Goal: Task Accomplishment & Management: Manage account settings

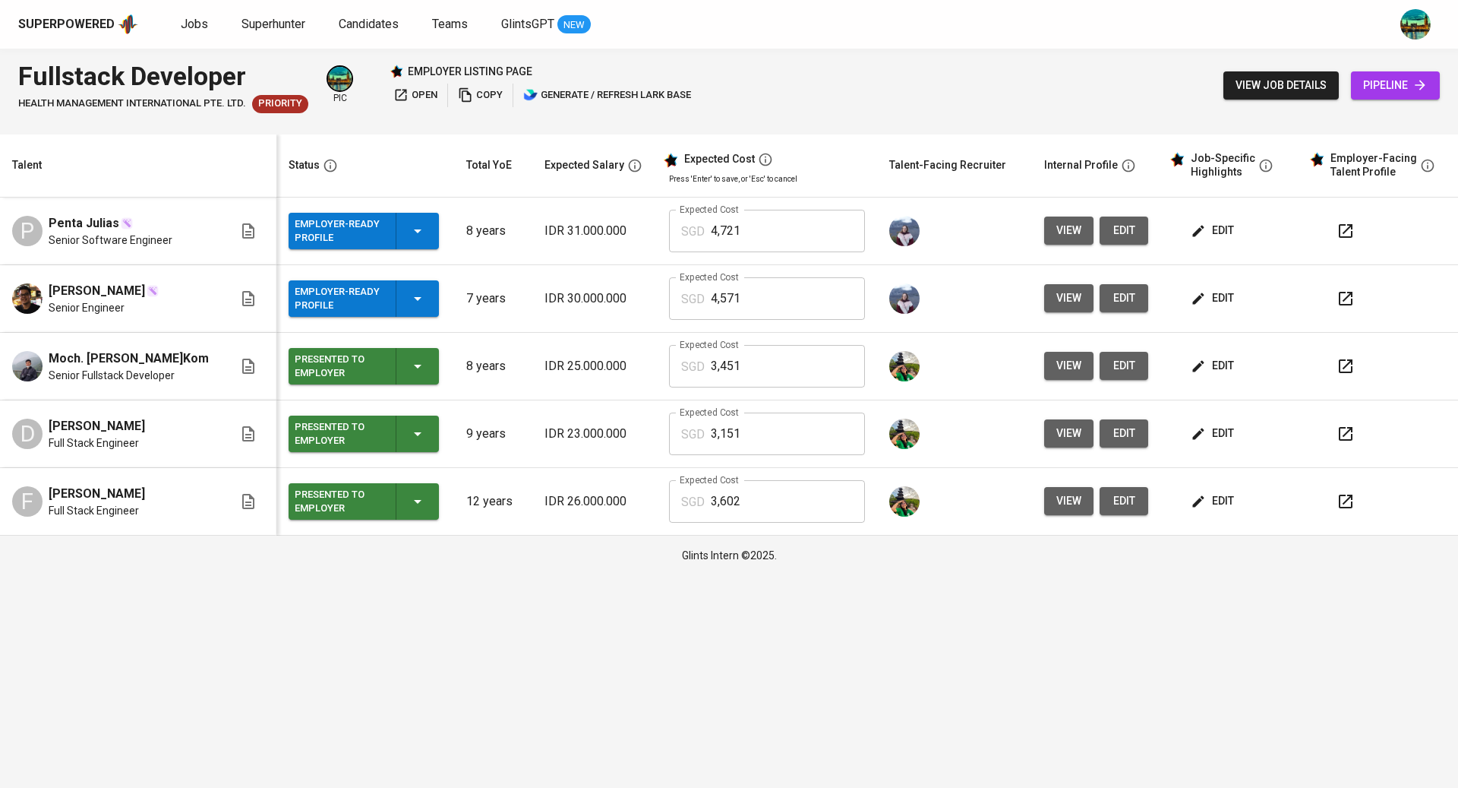
click at [1220, 232] on span "edit" at bounding box center [1214, 230] width 40 height 19
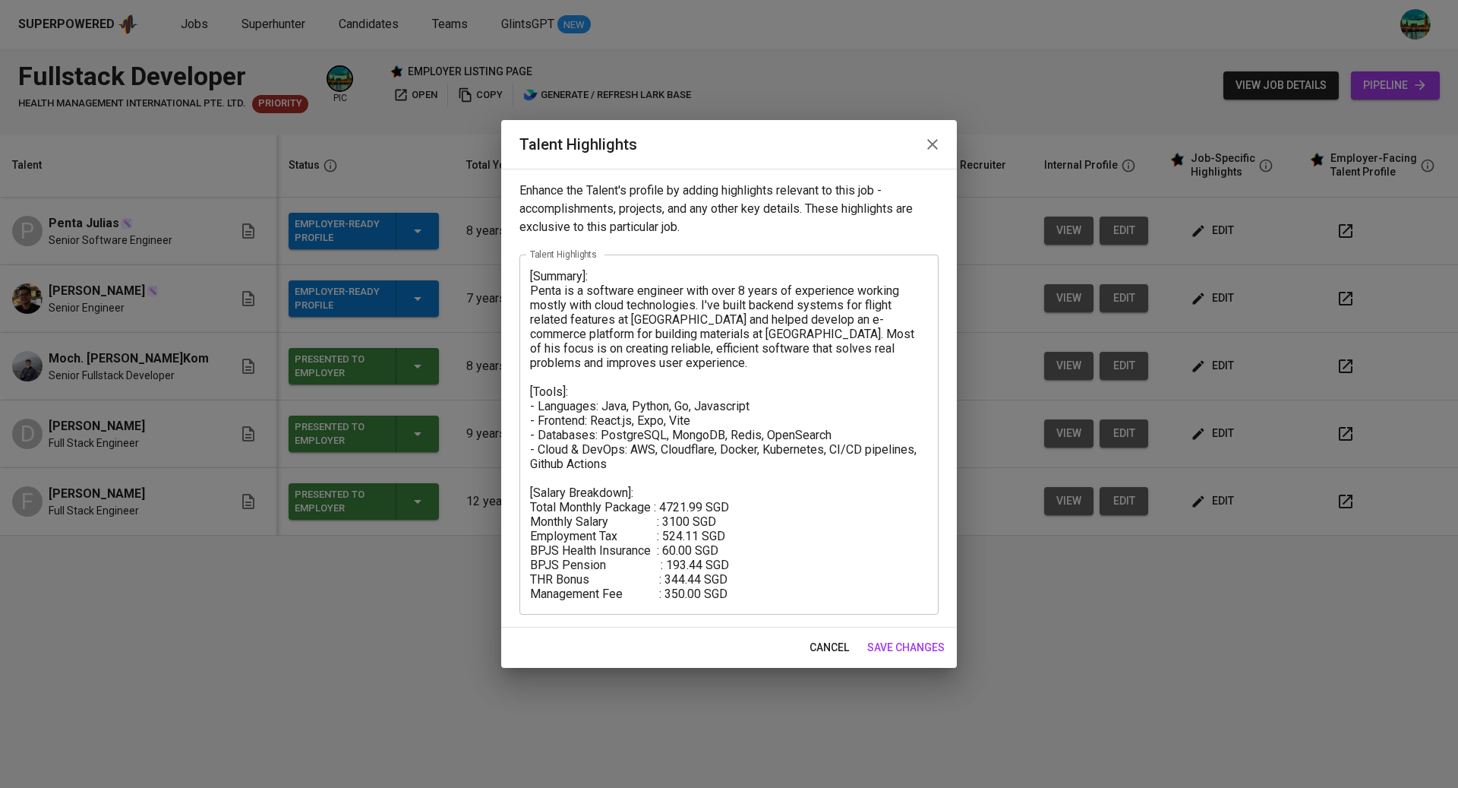
click at [930, 147] on icon "button" at bounding box center [932, 144] width 11 height 11
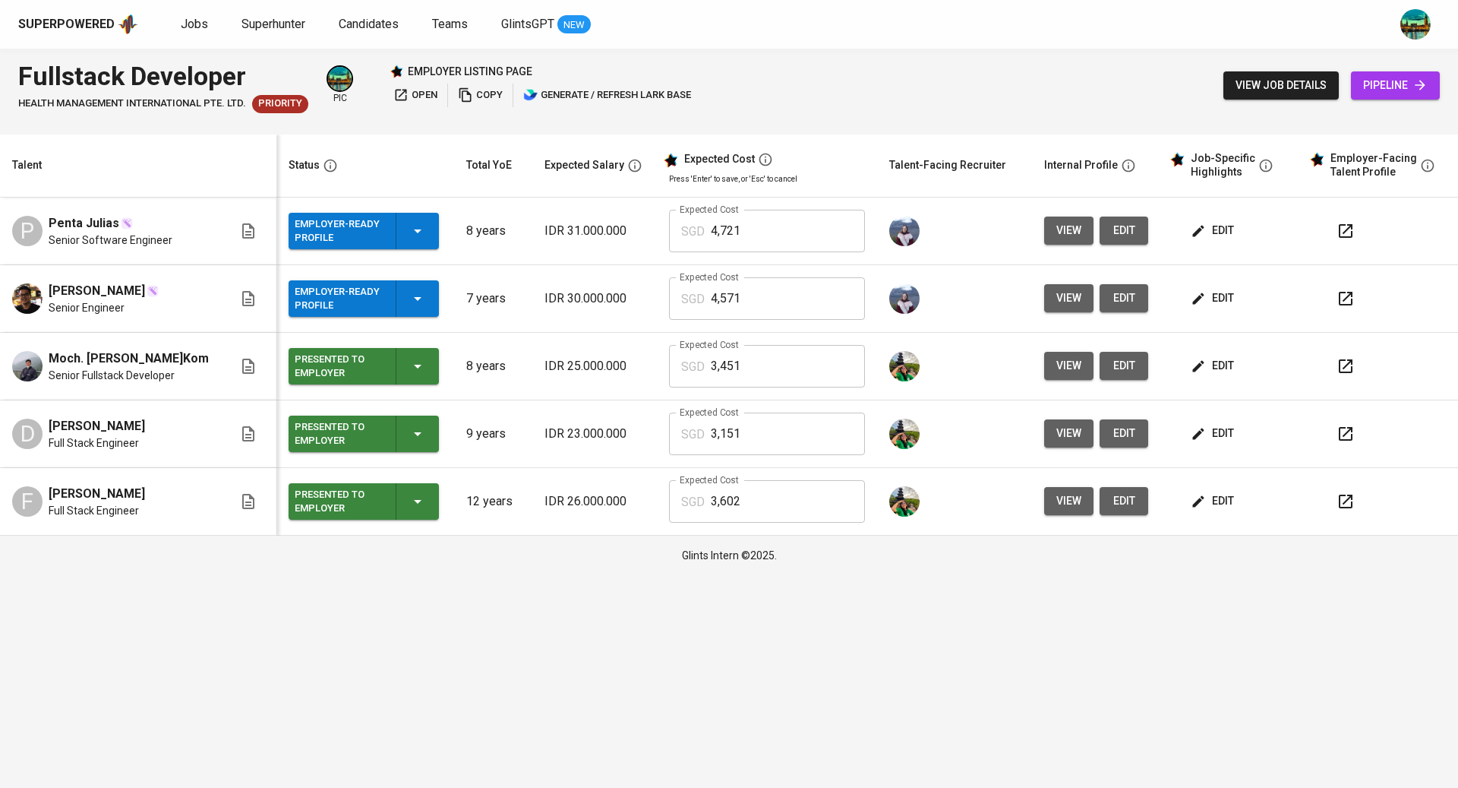
click at [409, 224] on icon "button" at bounding box center [418, 231] width 18 height 18
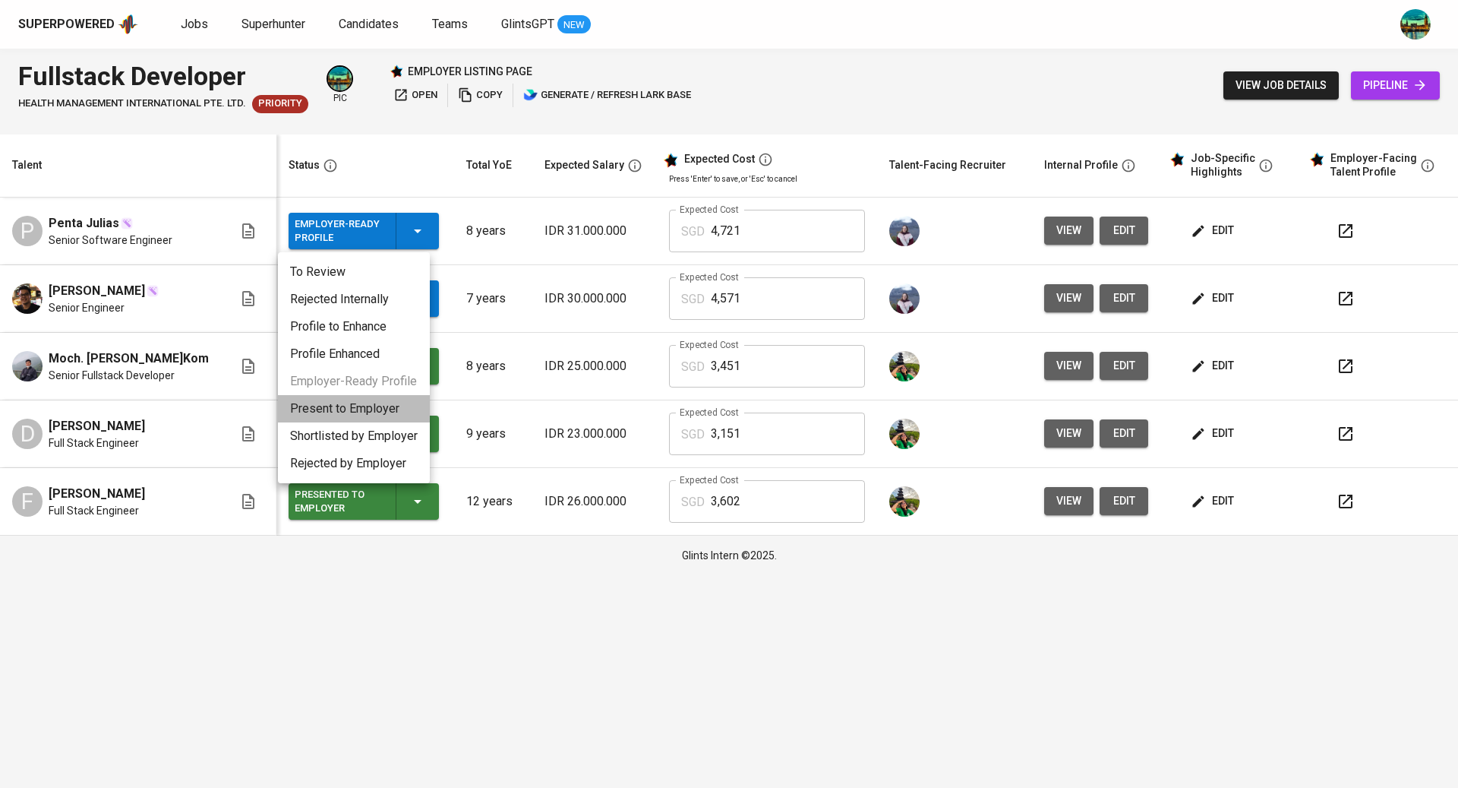
click at [376, 406] on li "Present to Employer" at bounding box center [354, 408] width 152 height 27
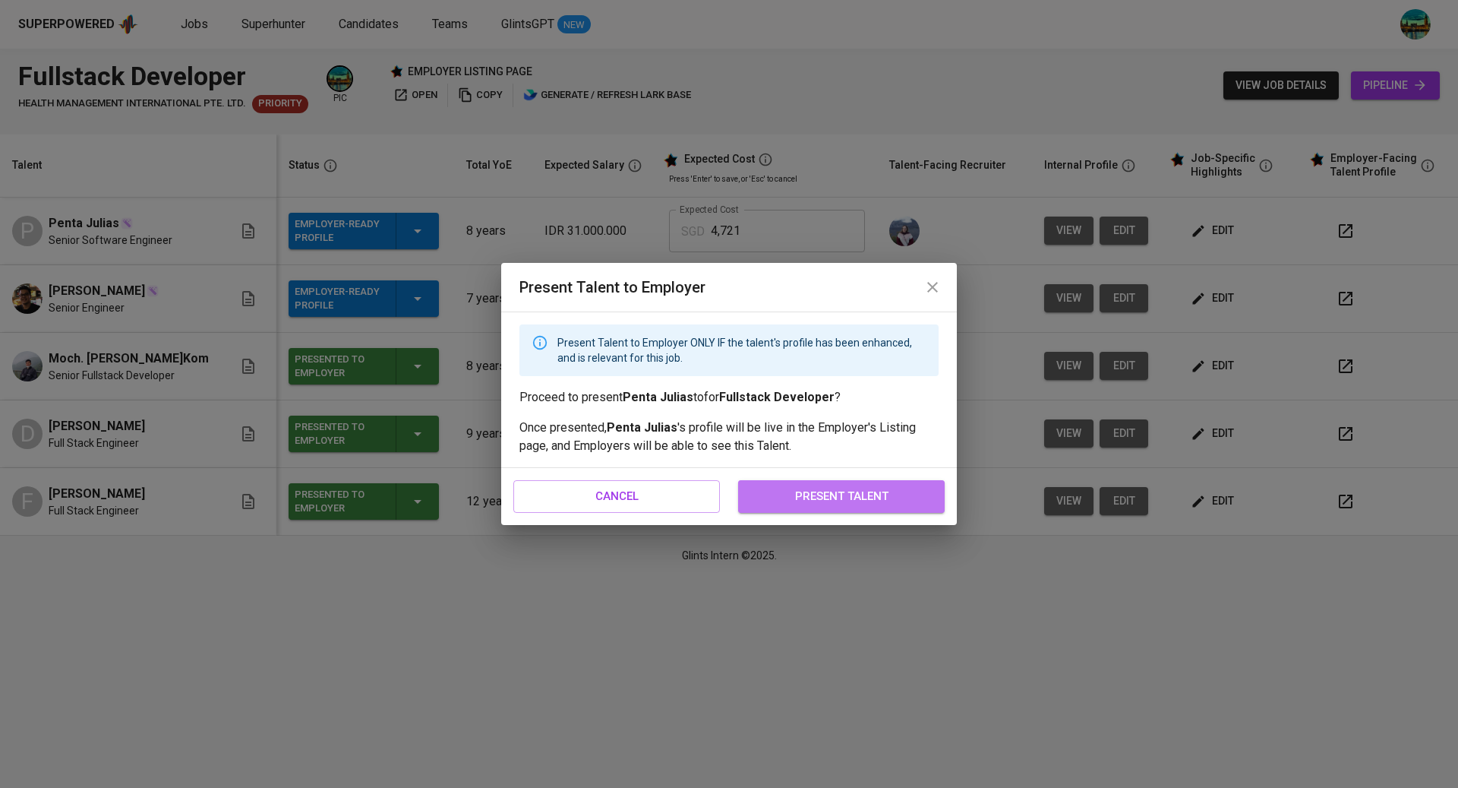
click at [822, 494] on span "present talent" at bounding box center [841, 496] width 173 height 20
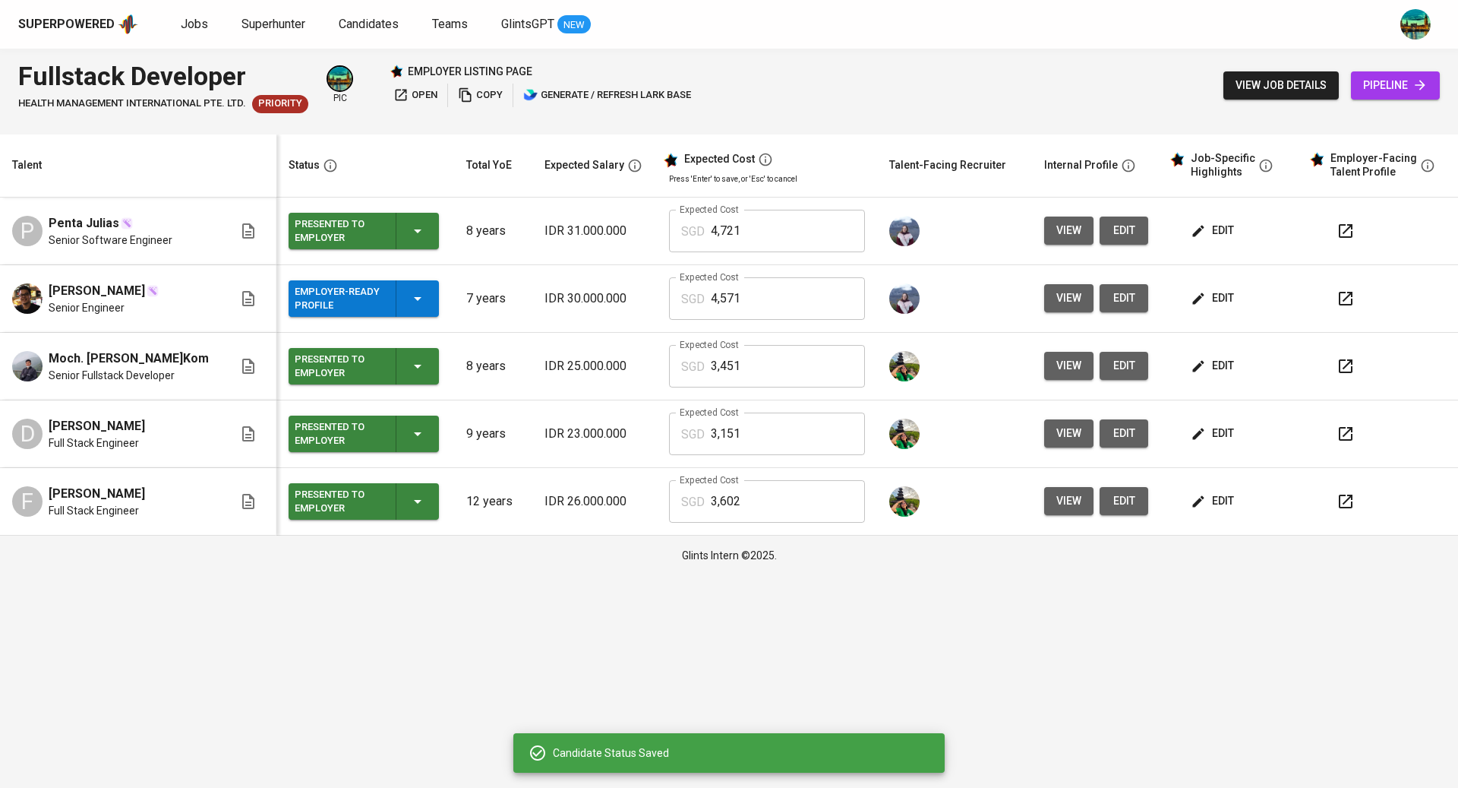
click at [405, 285] on div "Employer-Ready Profile" at bounding box center [364, 298] width 138 height 36
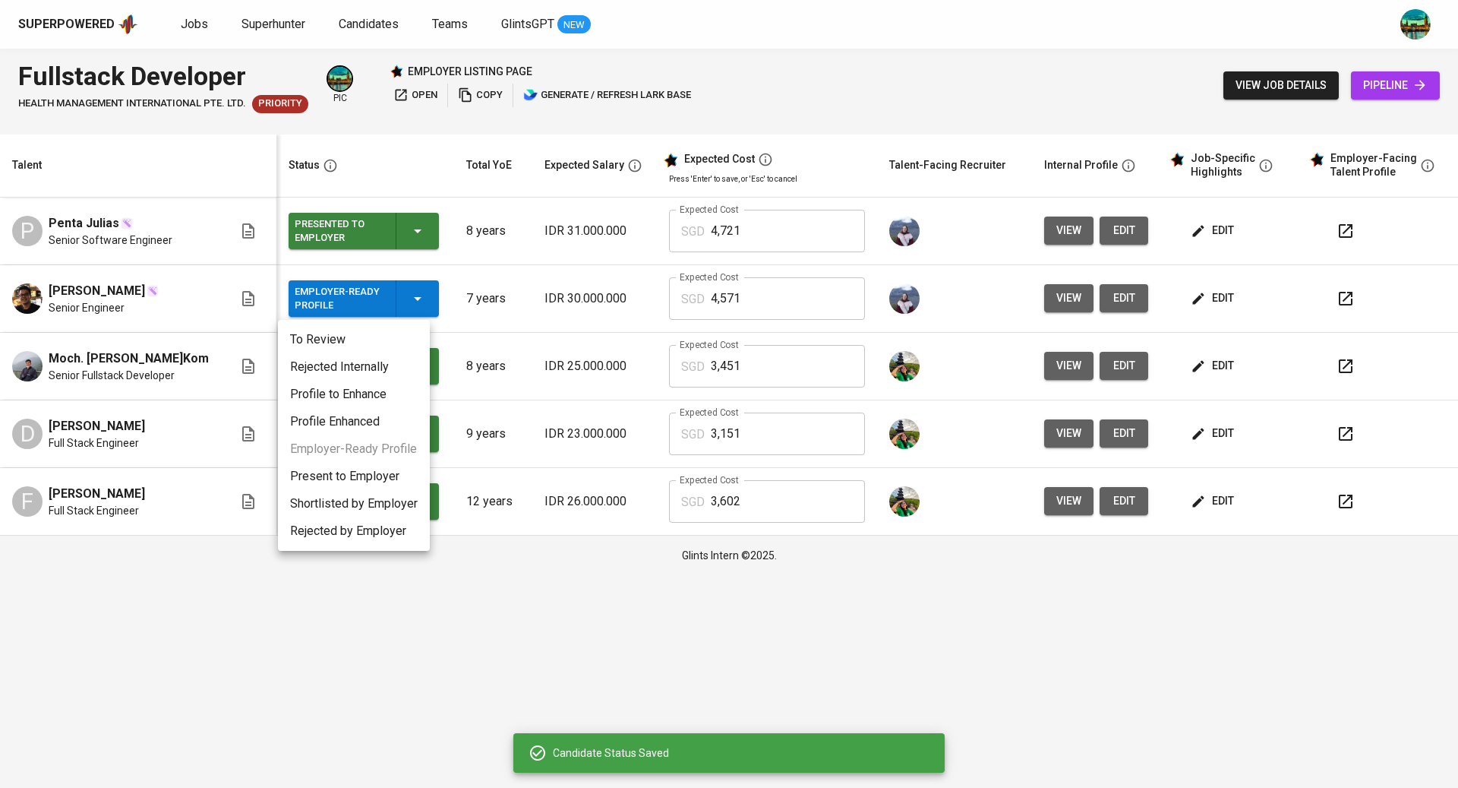
click at [389, 466] on li "Present to Employer" at bounding box center [354, 476] width 152 height 27
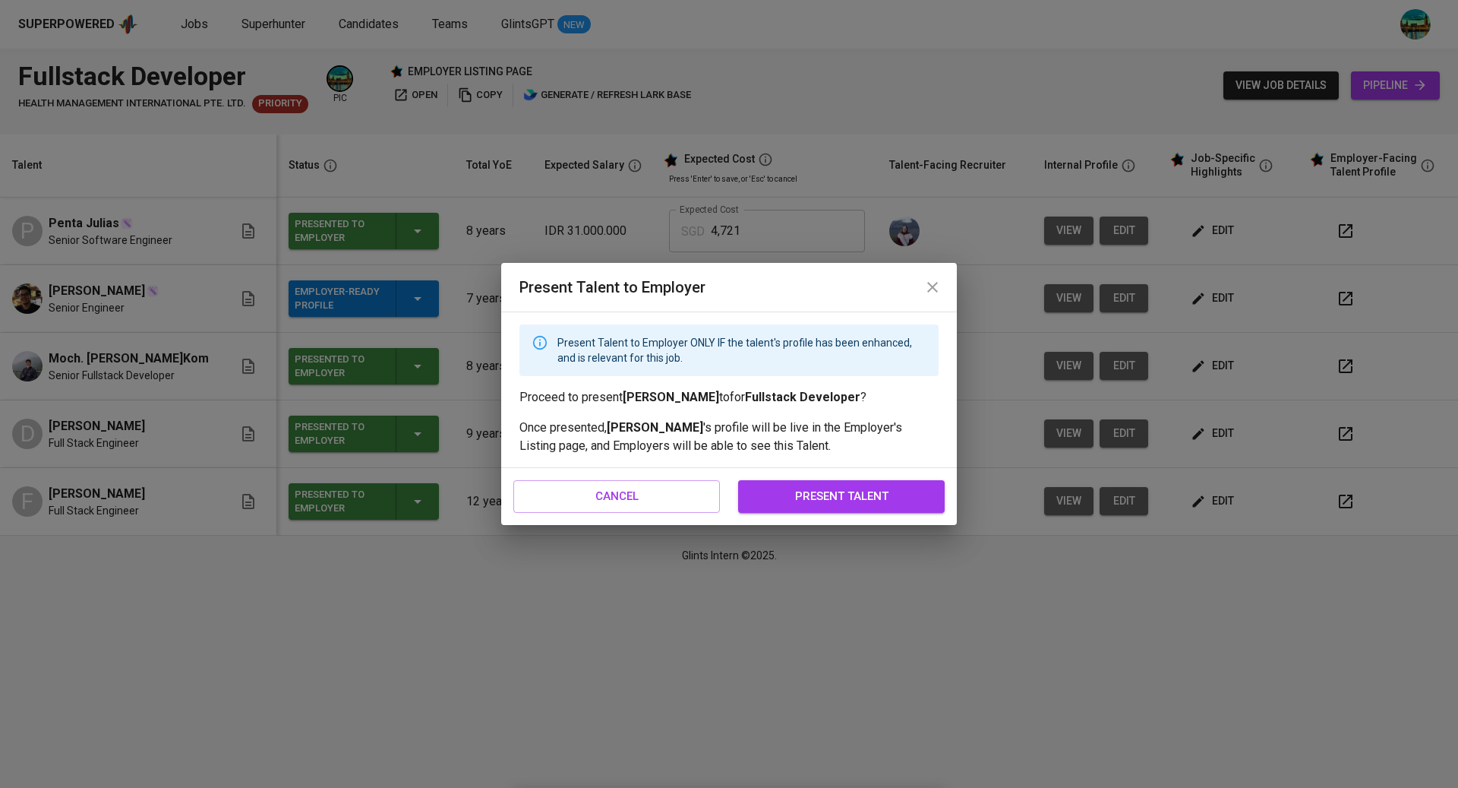
click at [808, 477] on div "cancel present talent" at bounding box center [729, 496] width 456 height 56
click at [813, 488] on span "present talent" at bounding box center [841, 496] width 173 height 20
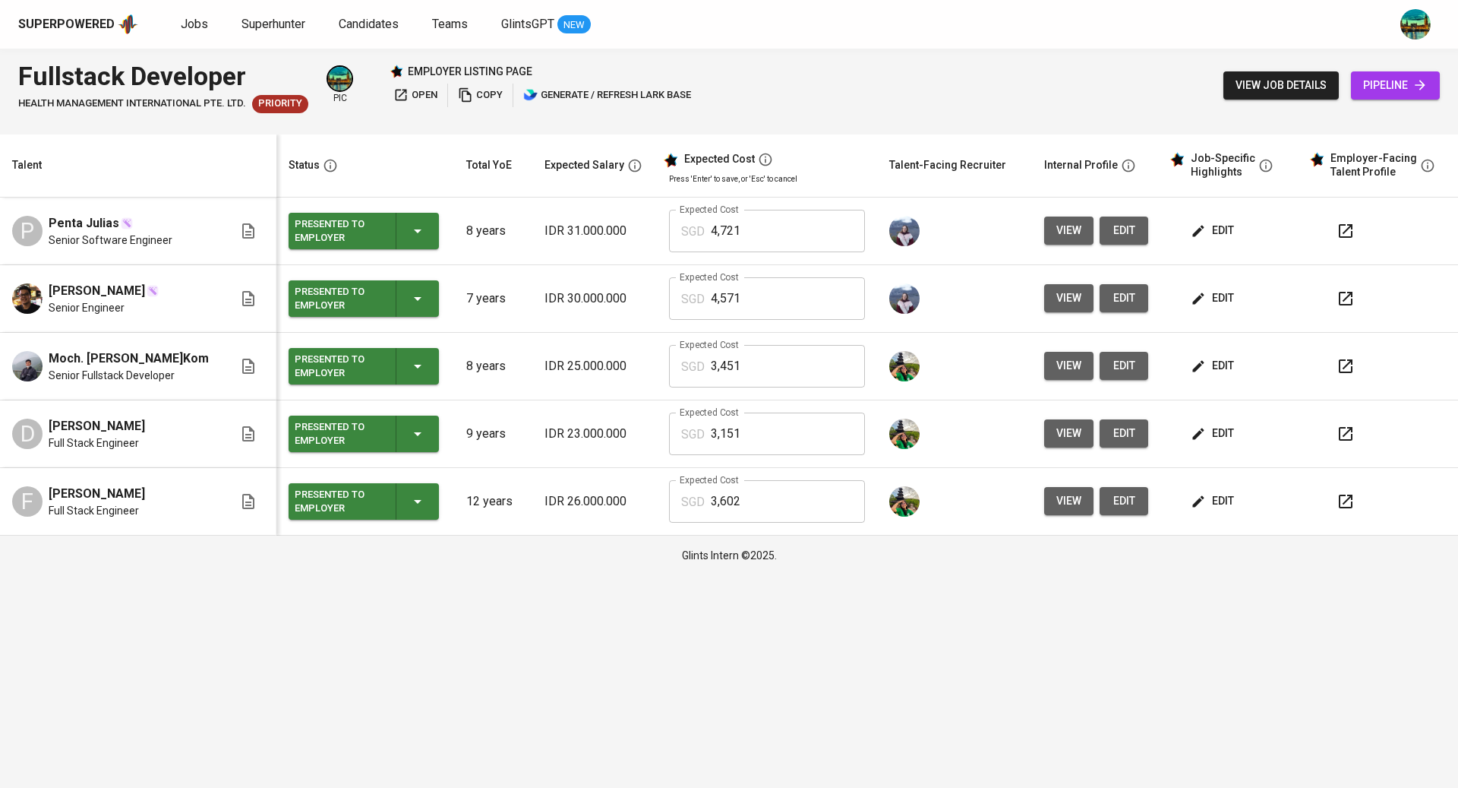
click at [423, 92] on span "open" at bounding box center [415, 95] width 44 height 17
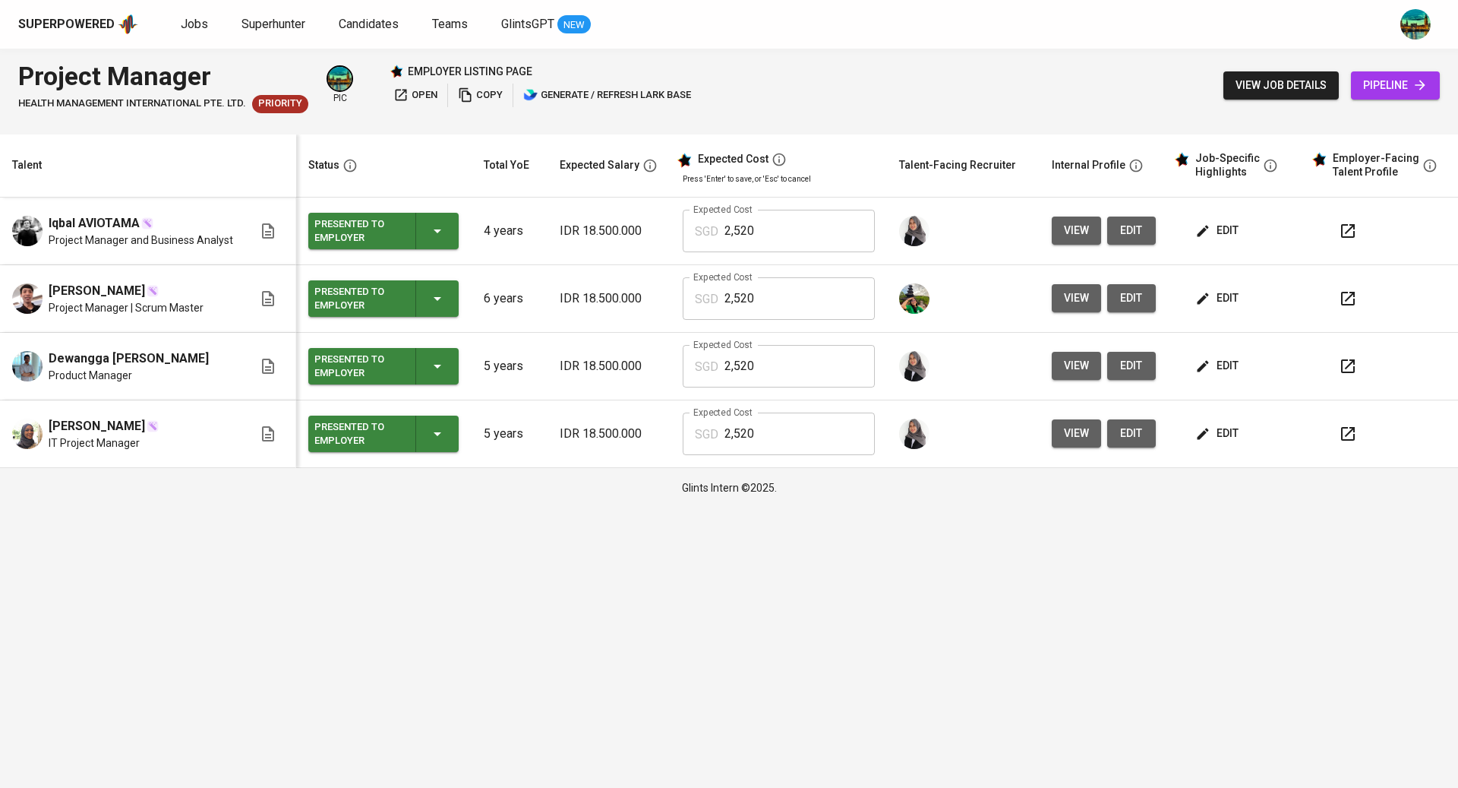
click at [409, 96] on span "open" at bounding box center [415, 95] width 44 height 17
click at [193, 21] on span "Jobs" at bounding box center [194, 24] width 27 height 14
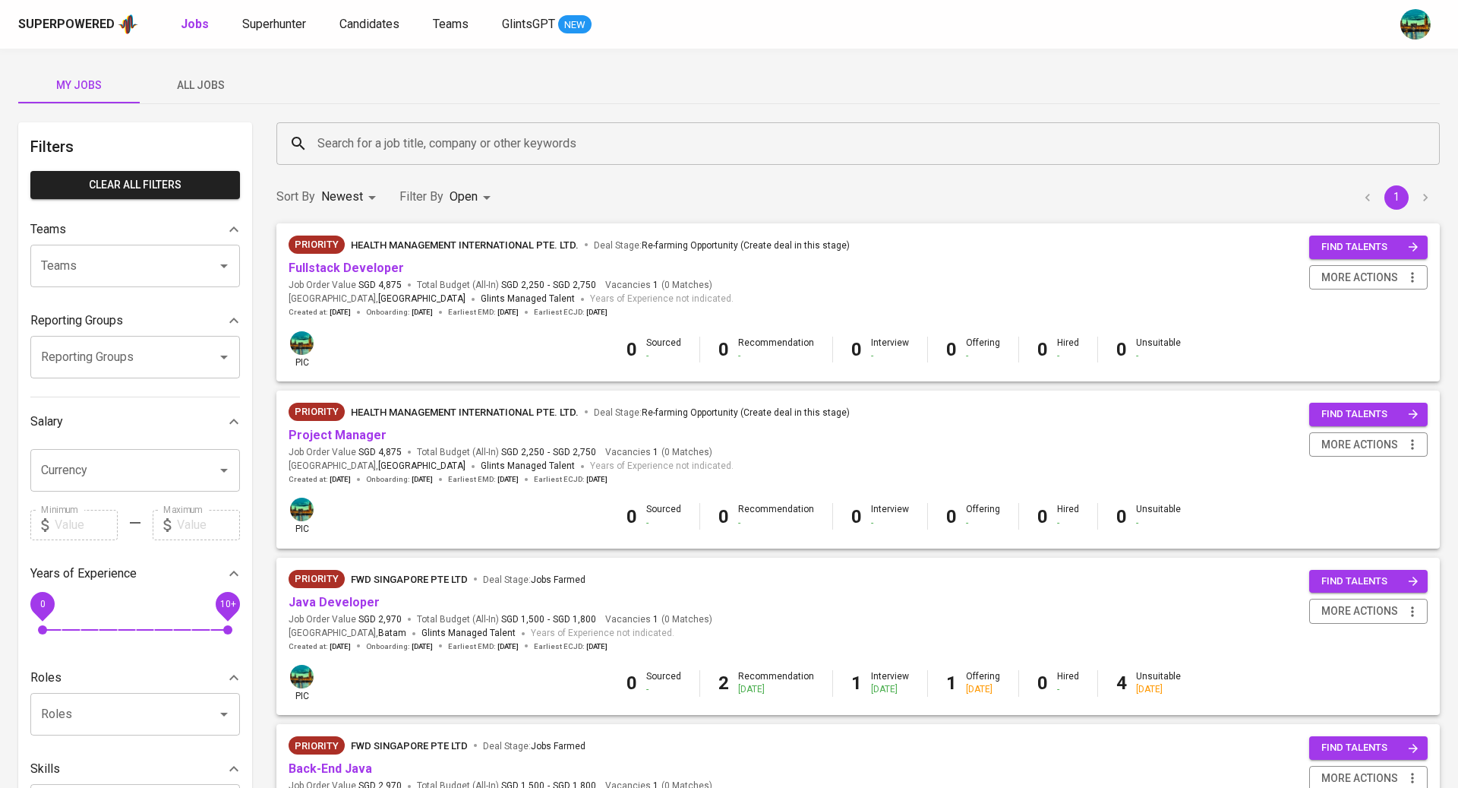
click at [203, 86] on span "All Jobs" at bounding box center [200, 85] width 103 height 19
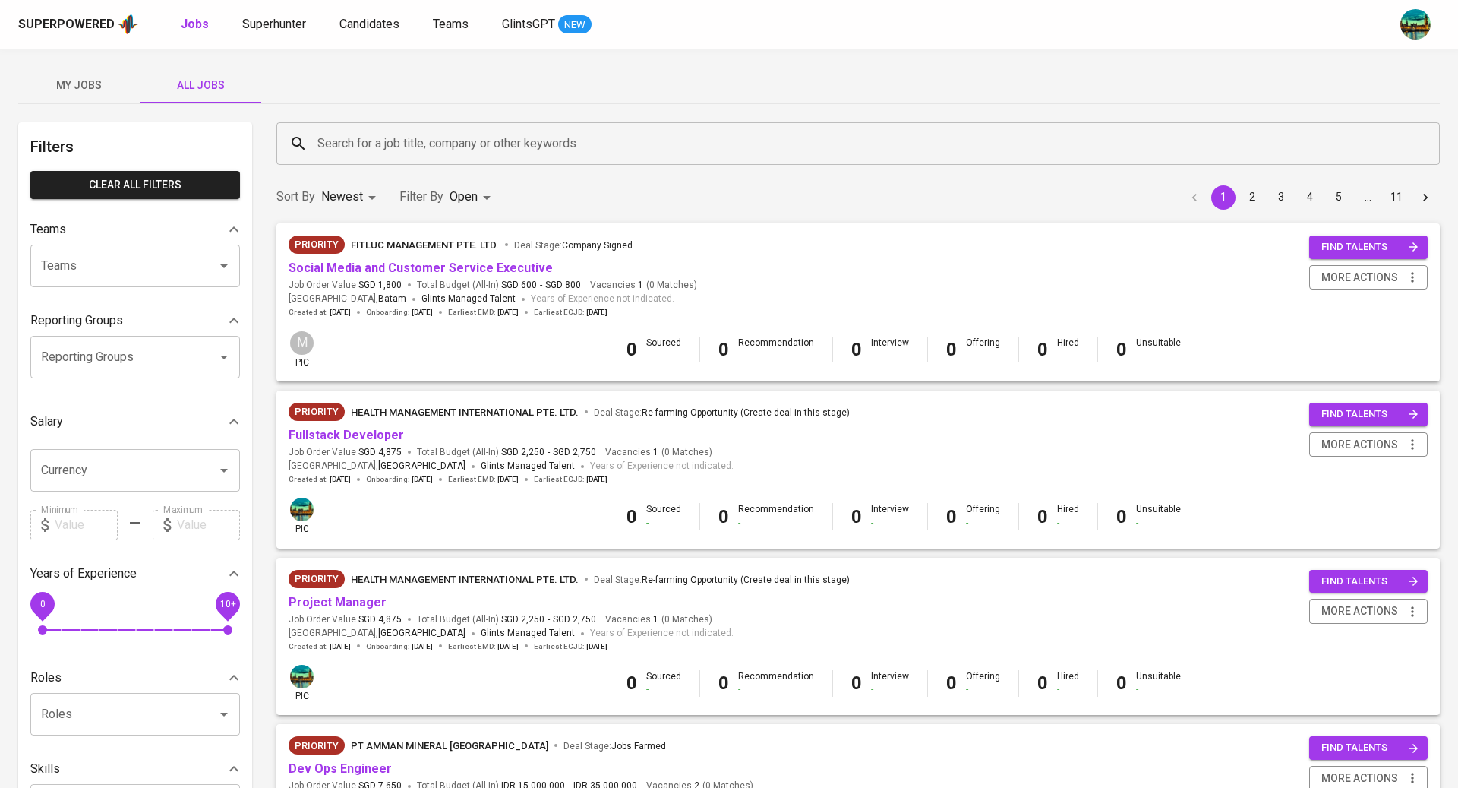
click at [403, 150] on input "Search for a job title, company or other keywords" at bounding box center [862, 143] width 1097 height 29
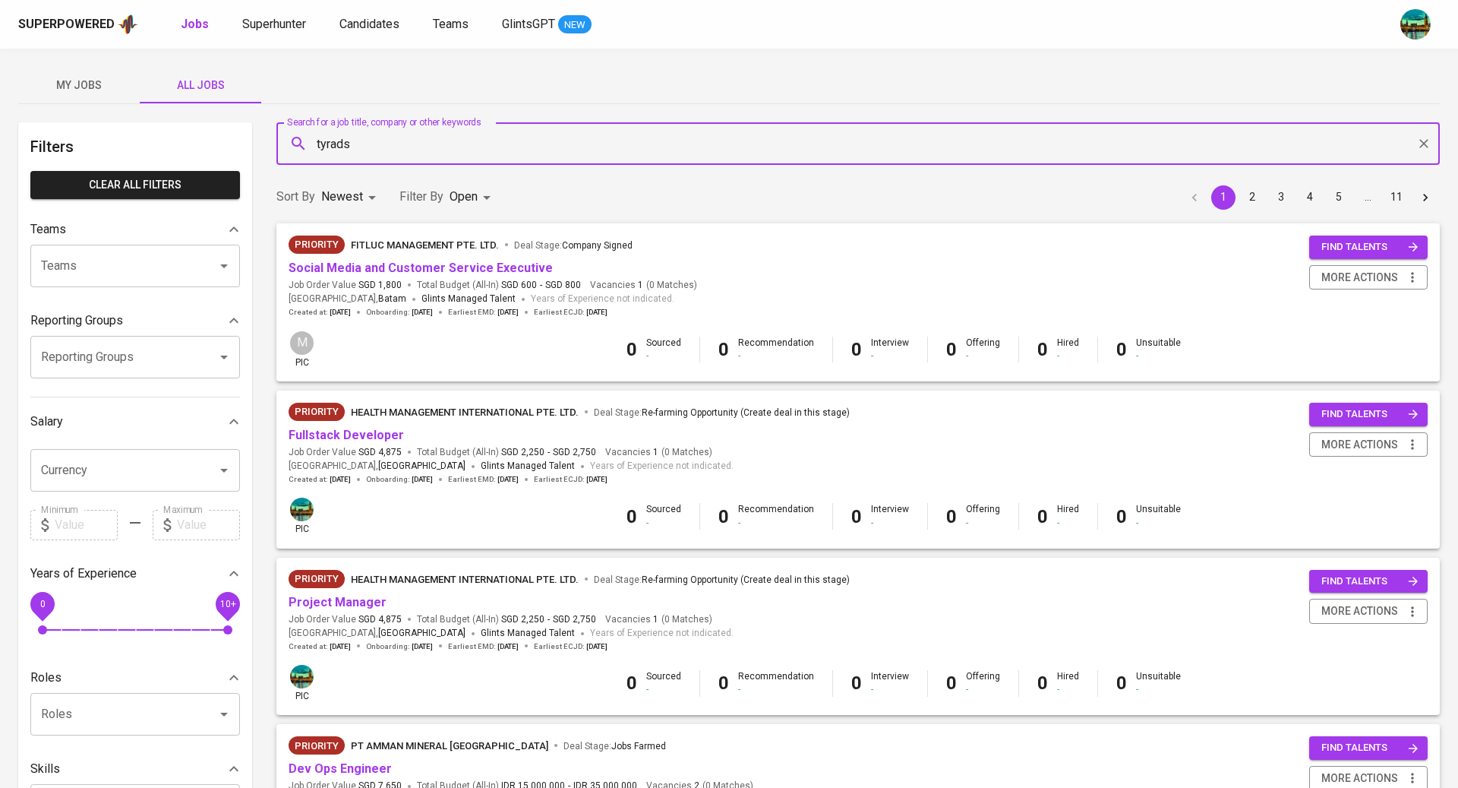
type input "tyrads"
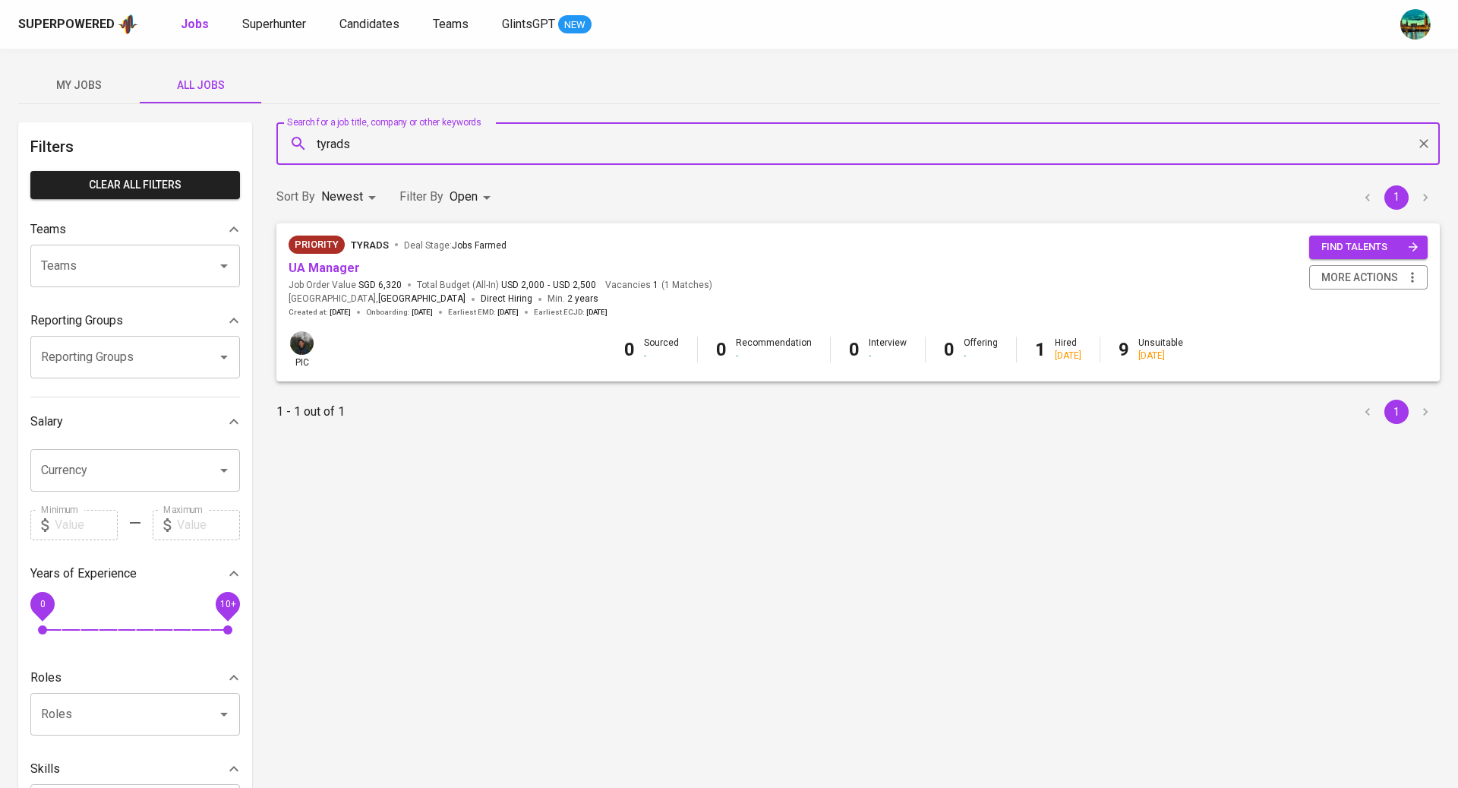
click at [486, 203] on body "Superpowered Jobs Superhunter Candidates Teams GlintsGPT NEW My Jobs All Jobs F…" at bounding box center [729, 518] width 1458 height 1037
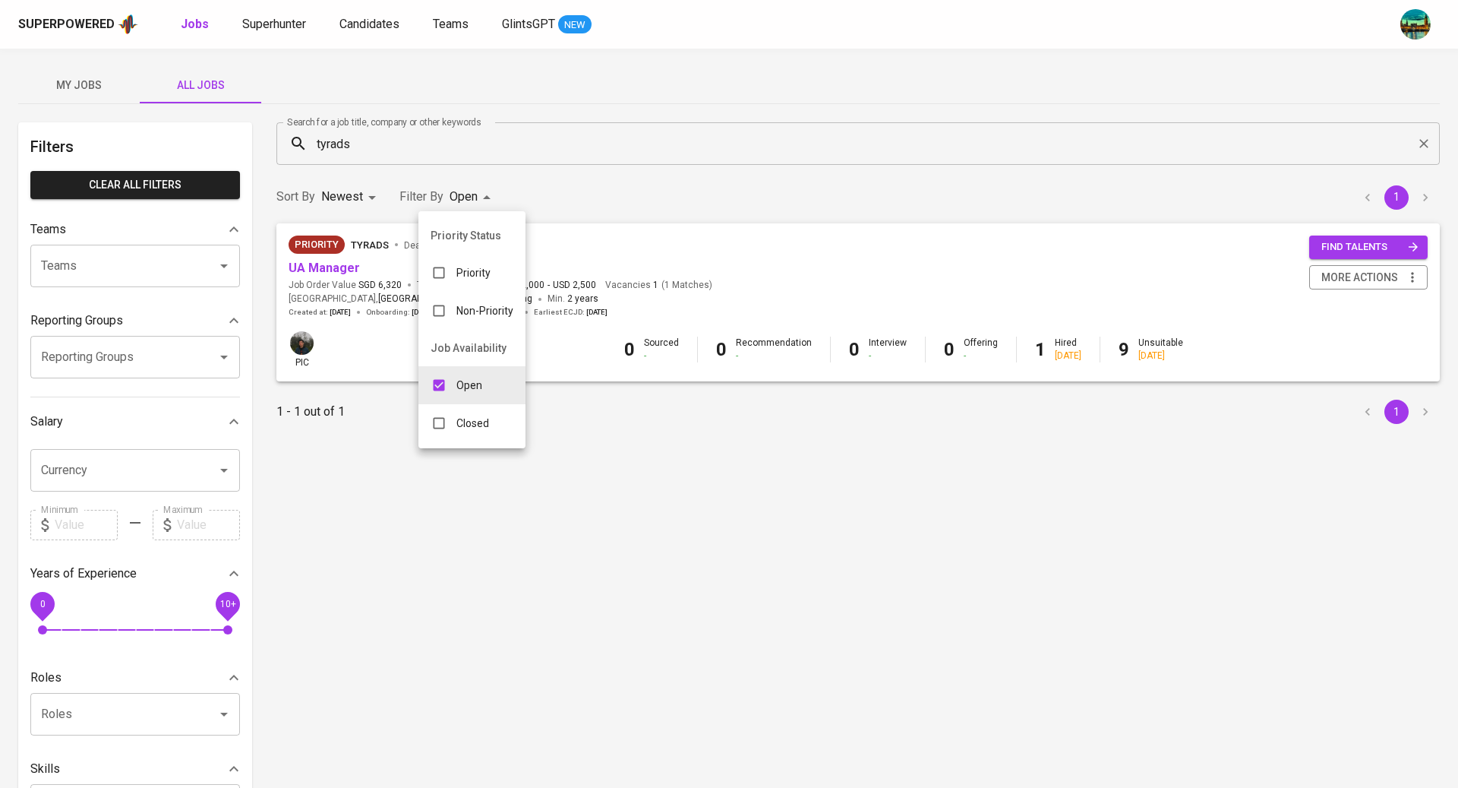
click at [814, 136] on div at bounding box center [729, 394] width 1458 height 788
click at [1418, 274] on icon "button" at bounding box center [1412, 277] width 15 height 15
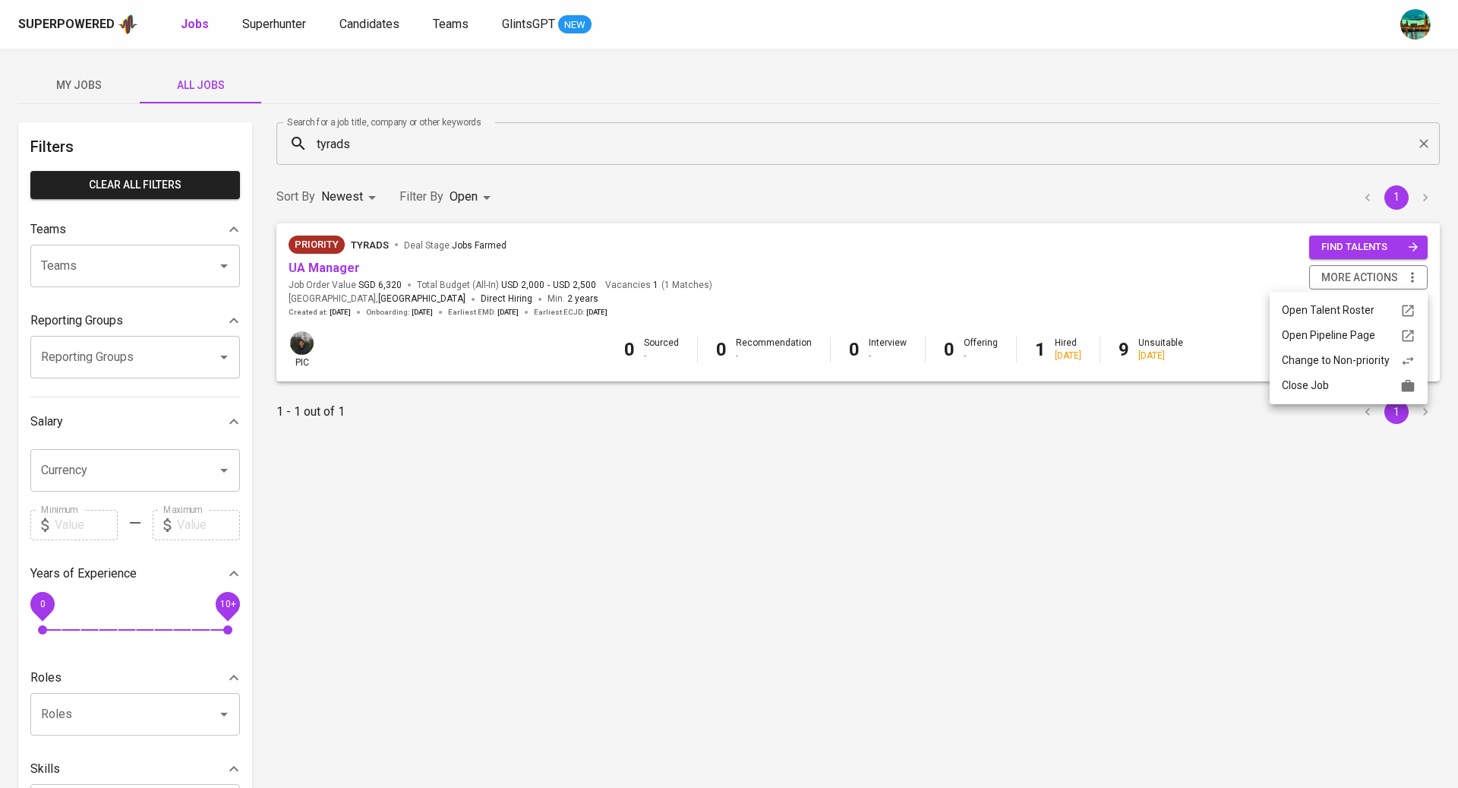
click at [1347, 385] on div "Close Job" at bounding box center [1349, 385] width 134 height 16
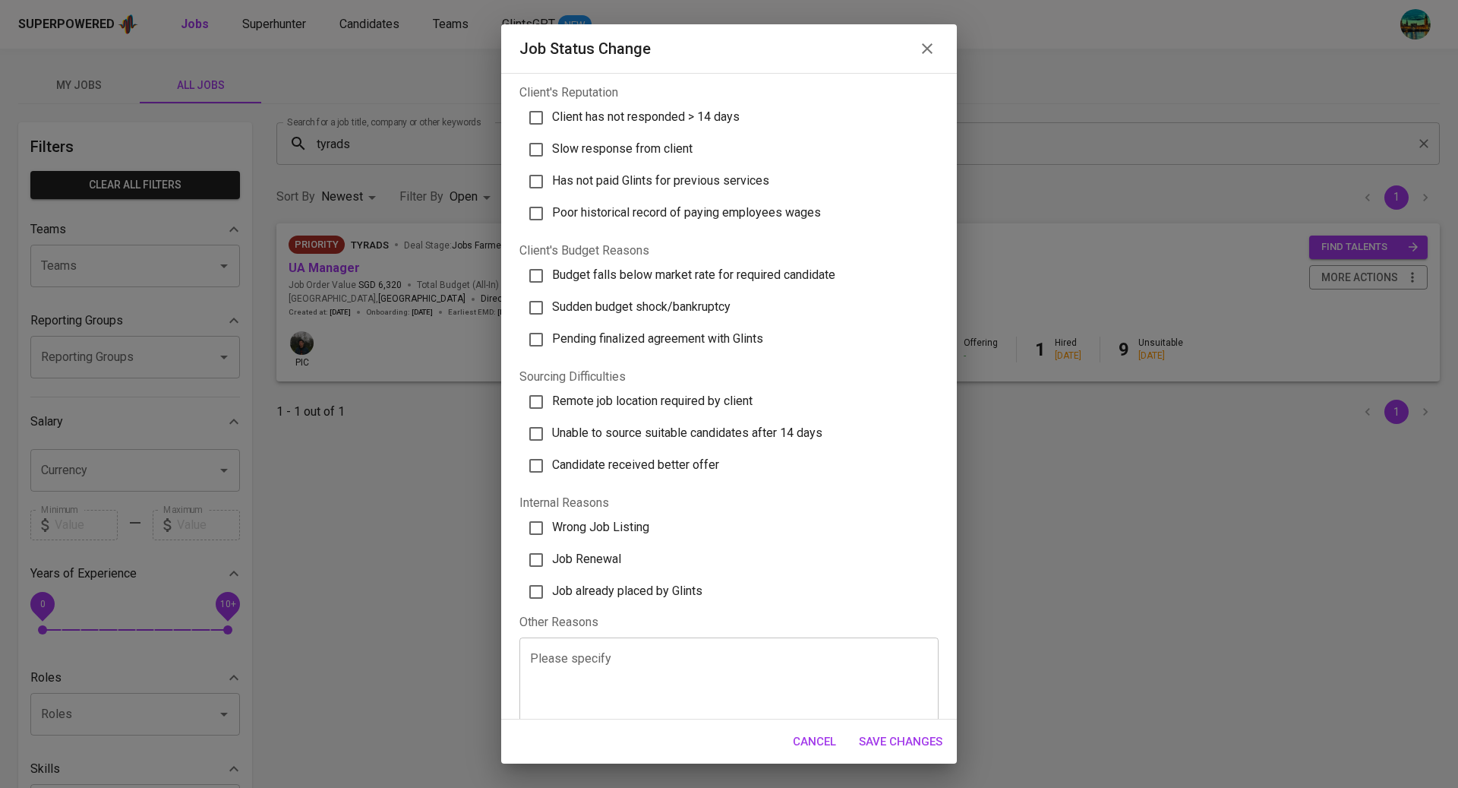
scroll to position [251, 0]
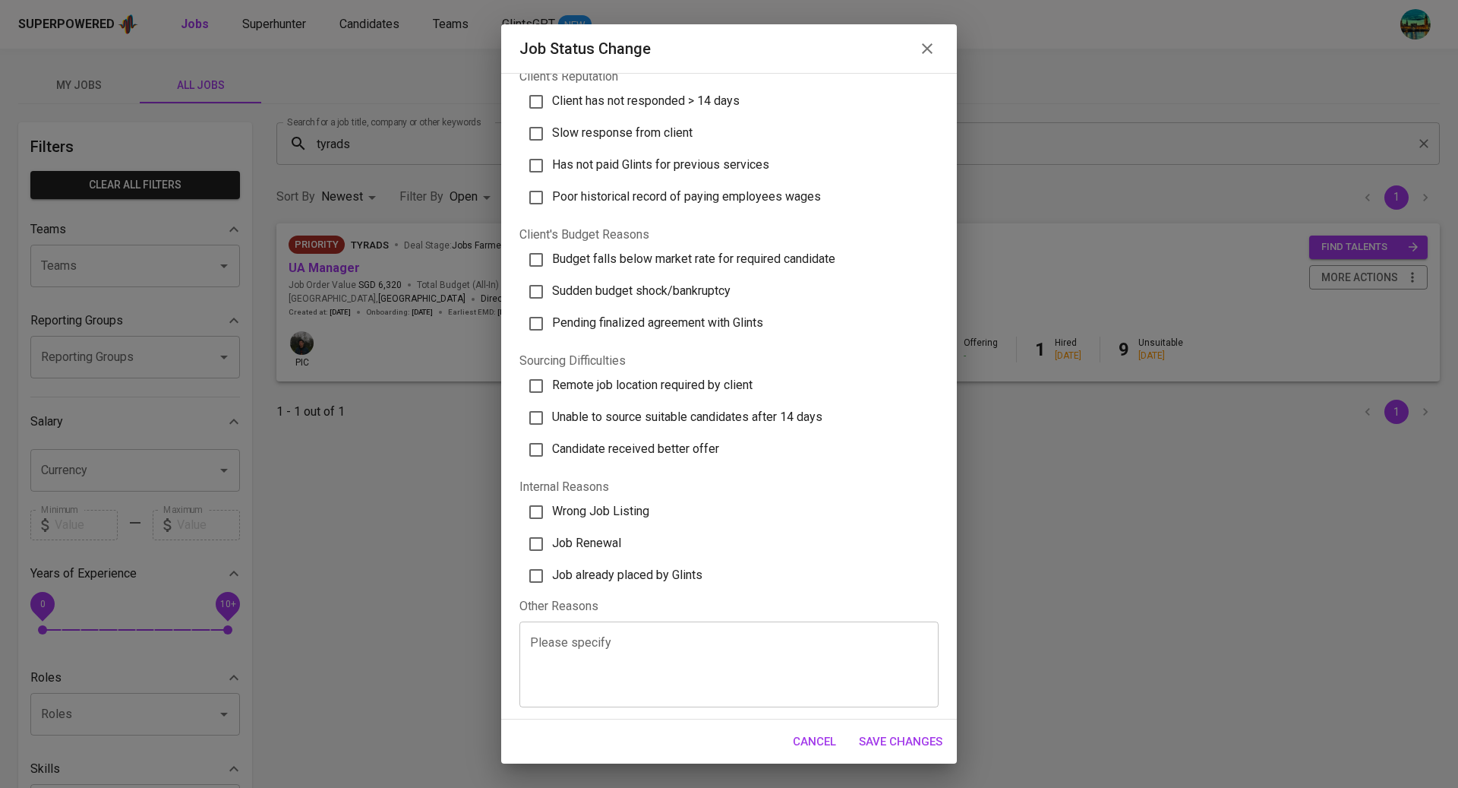
click at [655, 568] on span "Job already placed by Glints" at bounding box center [627, 574] width 150 height 14
click at [552, 568] on input "Job already placed by Glints" at bounding box center [536, 576] width 32 height 32
checkbox input "true"
click at [919, 746] on span "Save Changes" at bounding box center [901, 741] width 84 height 20
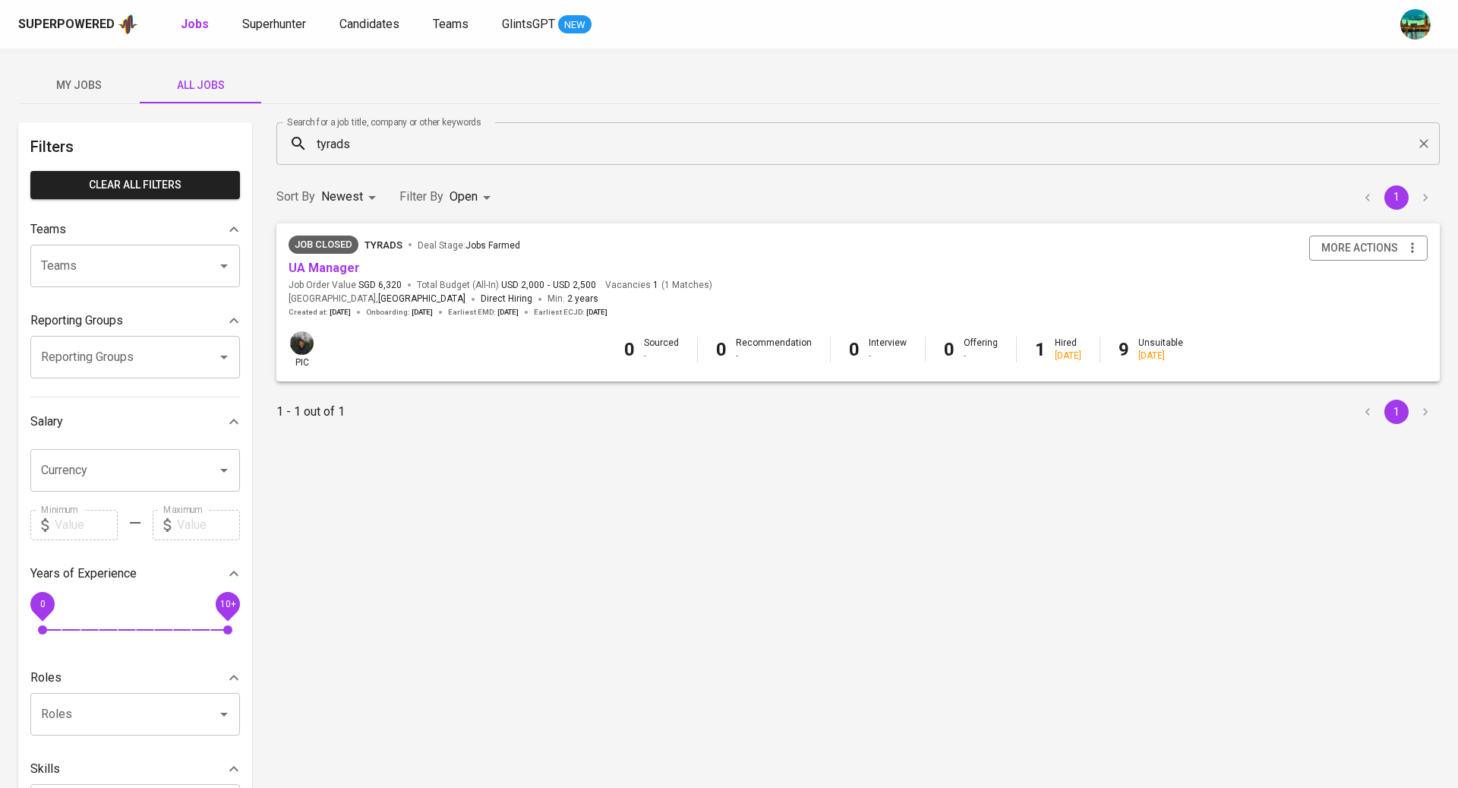
click at [459, 202] on body "Superpowered Jobs Superhunter Candidates Teams GlintsGPT NEW My Jobs All Jobs F…" at bounding box center [729, 518] width 1458 height 1037
click at [472, 426] on p "Closed" at bounding box center [472, 422] width 33 height 15
type input "OPEN,CLOSE"
checkbox input "true"
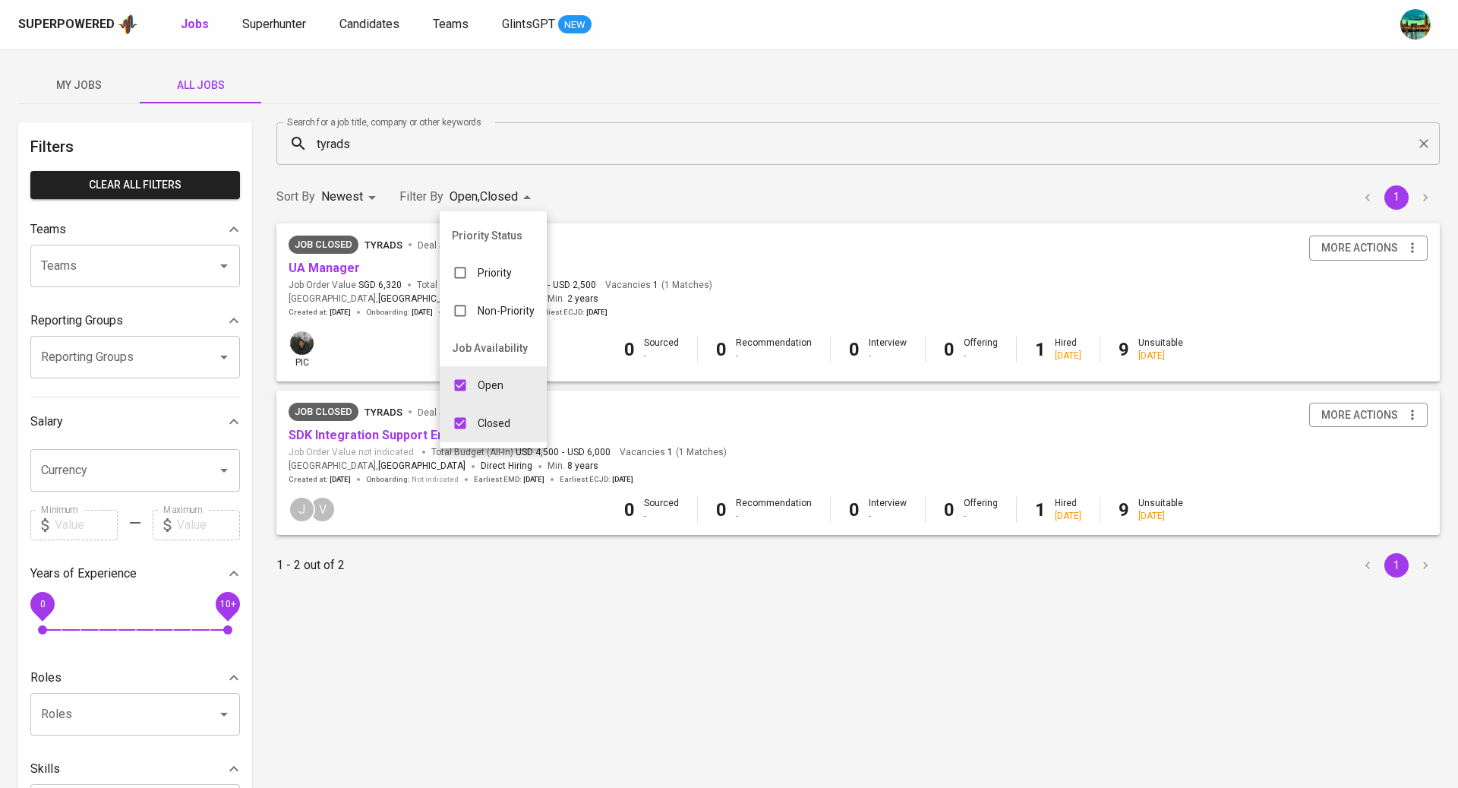
click at [709, 98] on div at bounding box center [729, 394] width 1458 height 788
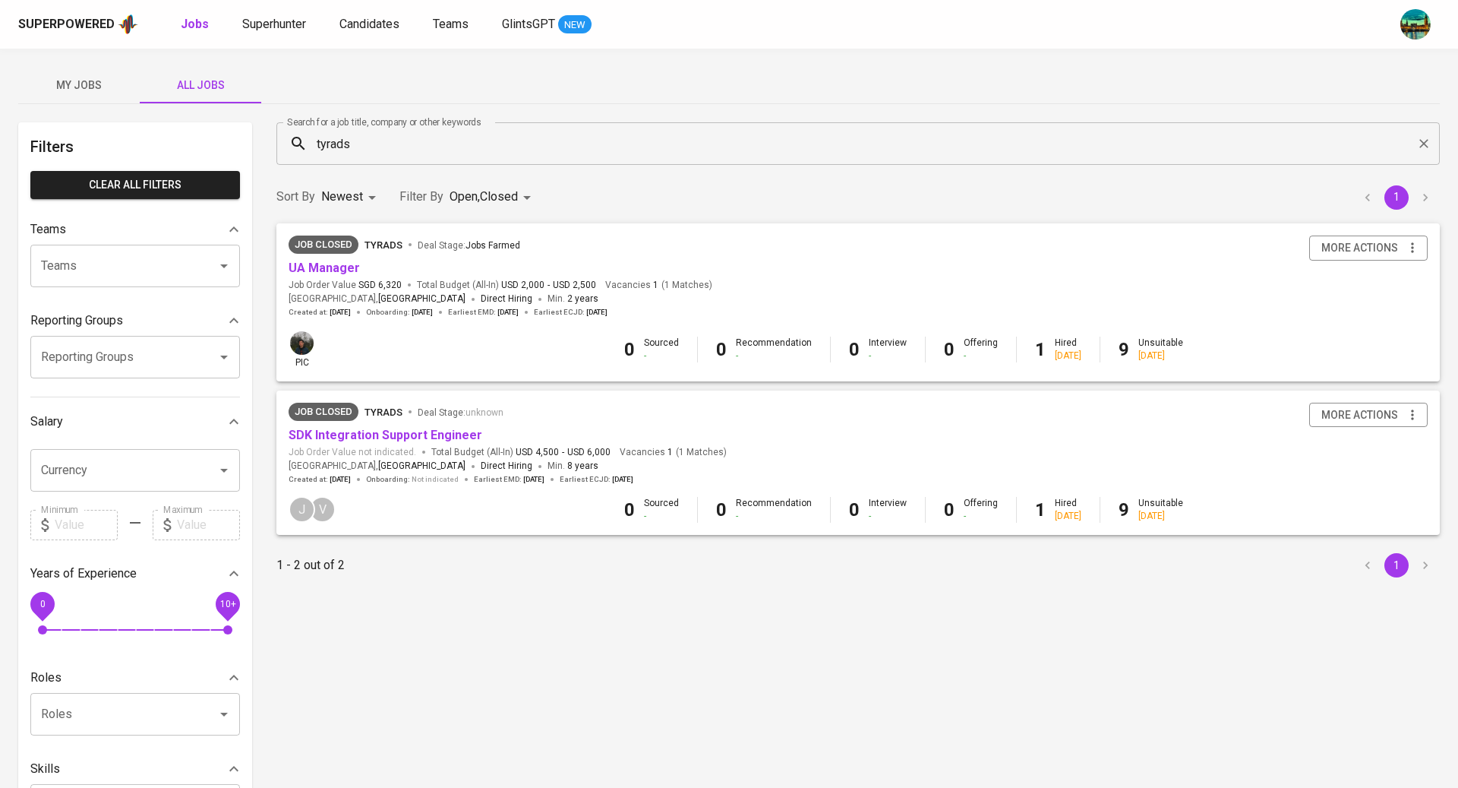
click at [78, 89] on span "My Jobs" at bounding box center [78, 85] width 103 height 19
